Goal: Information Seeking & Learning: Learn about a topic

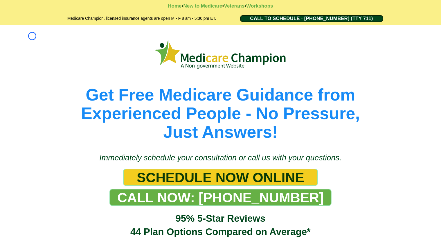
click at [32, 36] on div "Get Free Medicare Guidance from Experienced People - No Pressure, Just Answers!" at bounding box center [220, 86] width 441 height 122
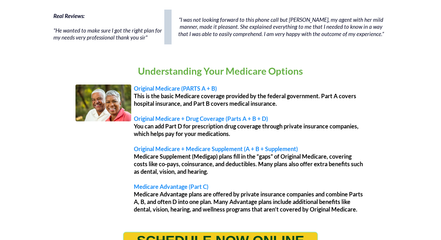
scroll to position [457, 0]
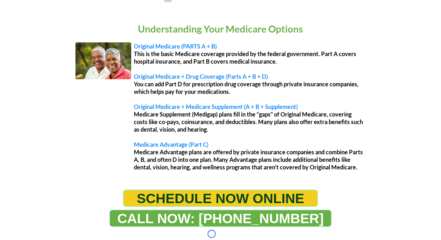
click at [32, 36] on div "Understanding Your Medicare Options Original Medicare (PARTS A + B) This is the…" at bounding box center [220, 97] width 441 height 173
click at [32, 55] on div "Understanding Your Medicare Options Original Medicare (PARTS A + B) This is the…" at bounding box center [220, 97] width 441 height 173
click at [55, 56] on div "Understanding Your Medicare Options Original Medicare (PARTS A + B) This is the…" at bounding box center [221, 102] width 334 height 158
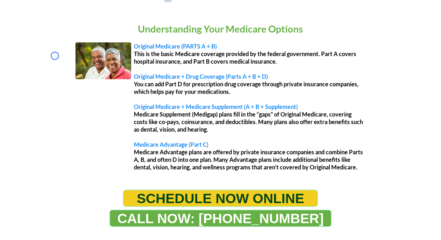
scroll to position [601, 0]
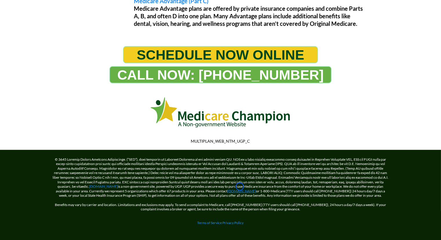
click at [240, 189] on link "[DOMAIN_NAME]" at bounding box center [242, 191] width 29 height 4
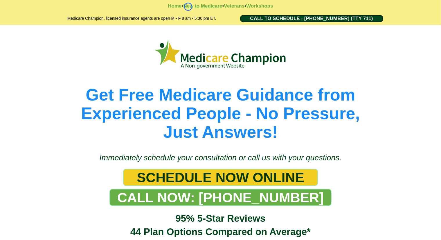
click at [188, 7] on strong "New to Medicare" at bounding box center [202, 6] width 39 height 6
click at [261, 6] on strong "Workshops" at bounding box center [259, 6] width 27 height 6
click at [231, 8] on strong "Veterans" at bounding box center [234, 6] width 21 height 6
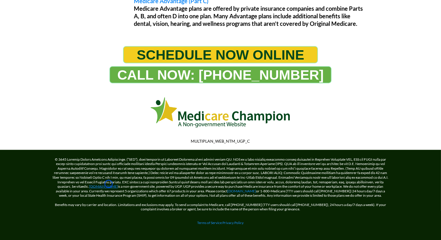
click at [109, 184] on link "[DOMAIN_NAME]" at bounding box center [103, 186] width 29 height 4
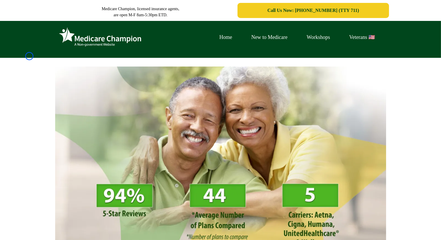
click at [29, 56] on div "Home New to Medicare Workshops Veterans 🇺🇸" at bounding box center [220, 39] width 441 height 37
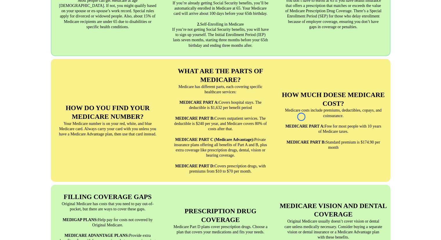
scroll to position [478, 0]
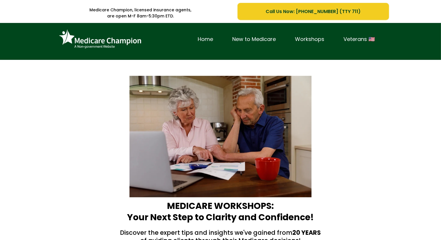
click at [46, 41] on div "Home New to Medicare Workshops Veterans 🇺🇸" at bounding box center [220, 41] width 441 height 37
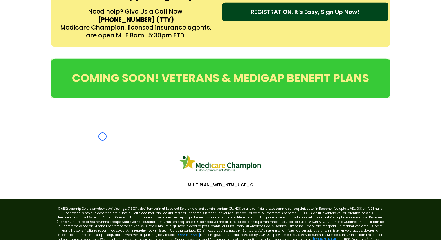
scroll to position [325, 0]
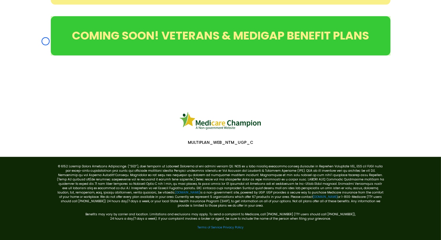
click at [46, 41] on div "COMING SOON! VETERANS & MEDIGAP BENEFIT PLANS" at bounding box center [220, 35] width 441 height 51
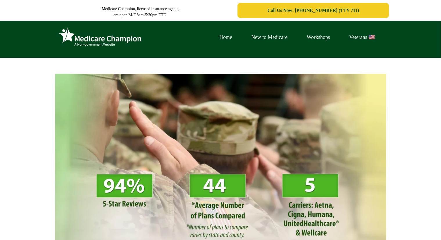
click at [50, 48] on div "Home New to Medicare Workshops Veterans 🇺🇸" at bounding box center [220, 39] width 441 height 37
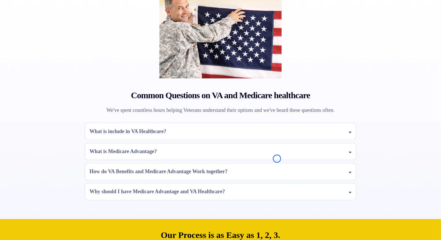
scroll to position [484, 0]
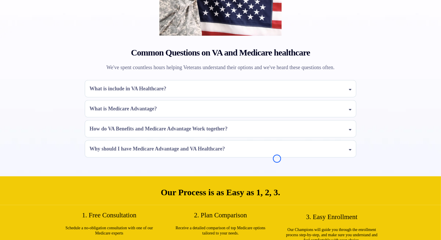
click at [50, 48] on div "Common Questions on VA and Medicare healthcare We've spent countless hours help…" at bounding box center [220, 56] width 441 height 240
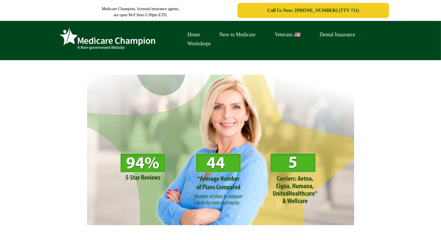
click at [57, 30] on img at bounding box center [108, 39] width 102 height 28
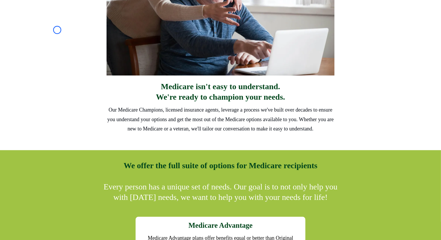
scroll to position [412, 0]
